Goal: Information Seeking & Learning: Learn about a topic

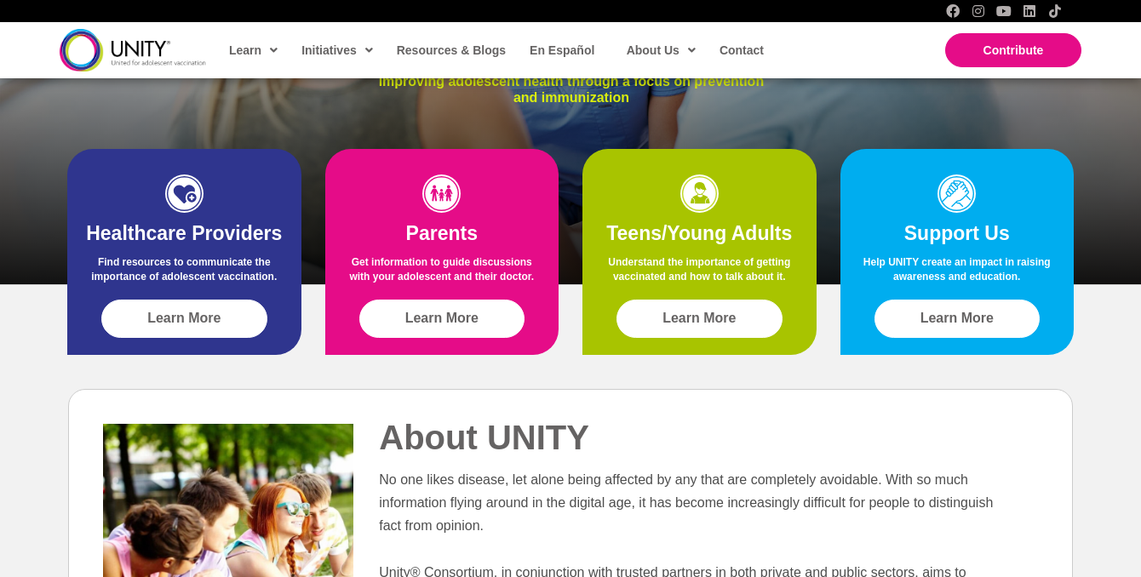
scroll to position [405, 0]
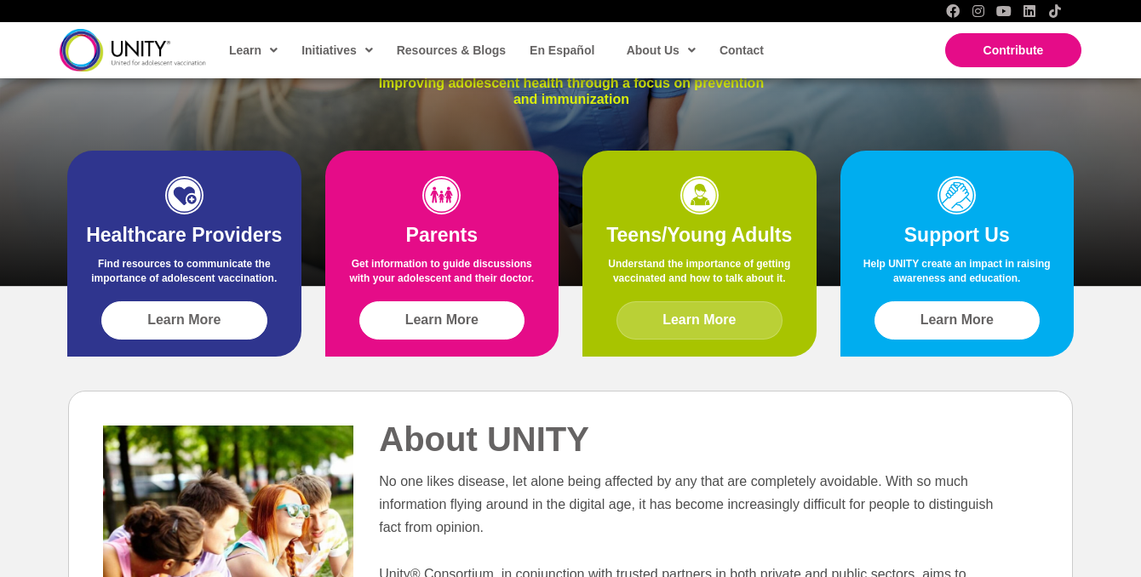
click at [670, 323] on span "Learn More" at bounding box center [699, 320] width 73 height 15
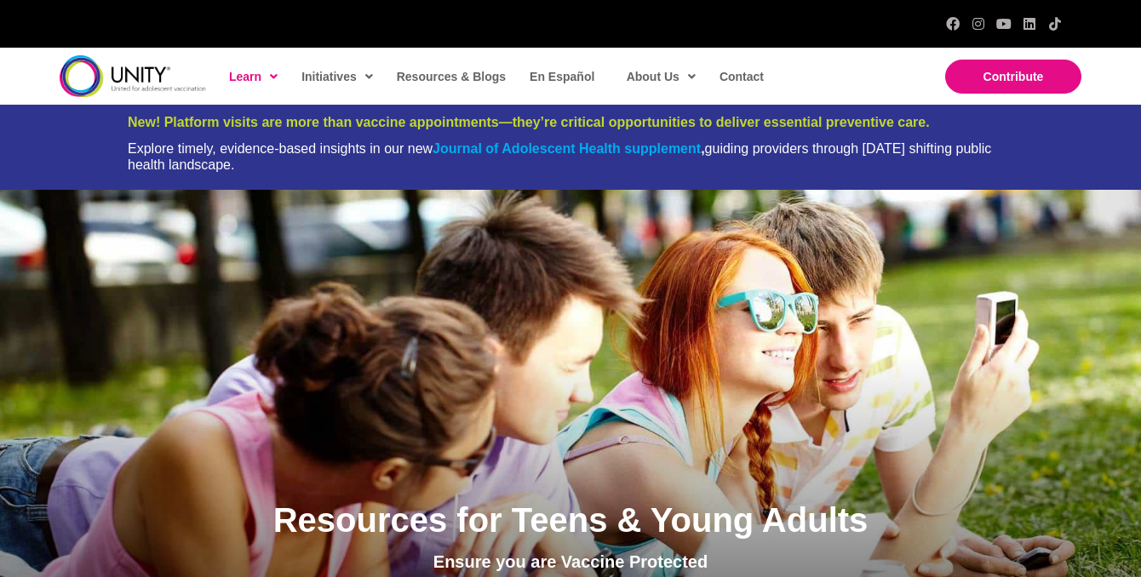
click at [494, 146] on link "Journal of Adolescent Health supplement" at bounding box center [567, 148] width 268 height 14
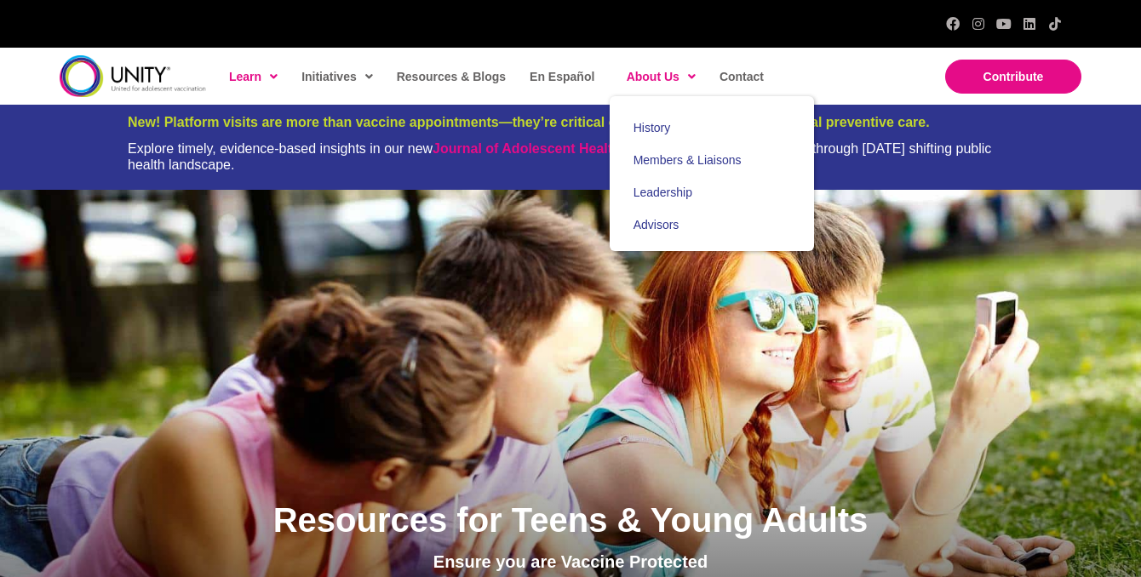
click at [690, 76] on span at bounding box center [688, 77] width 16 height 26
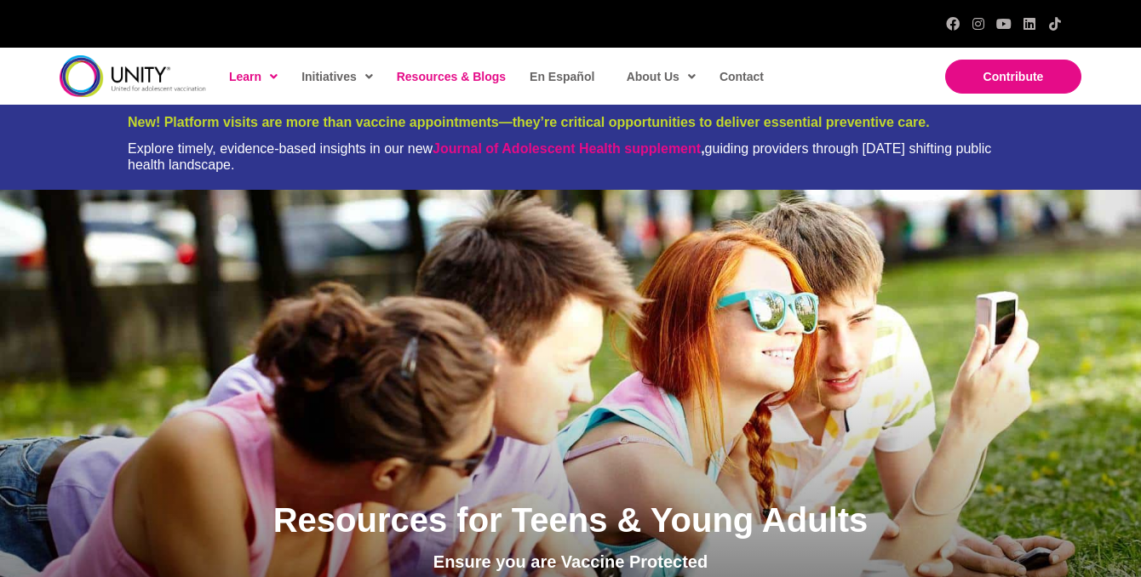
click at [476, 79] on span "Resources & Blogs" at bounding box center [451, 77] width 109 height 14
